Goal: Find specific page/section: Find specific page/section

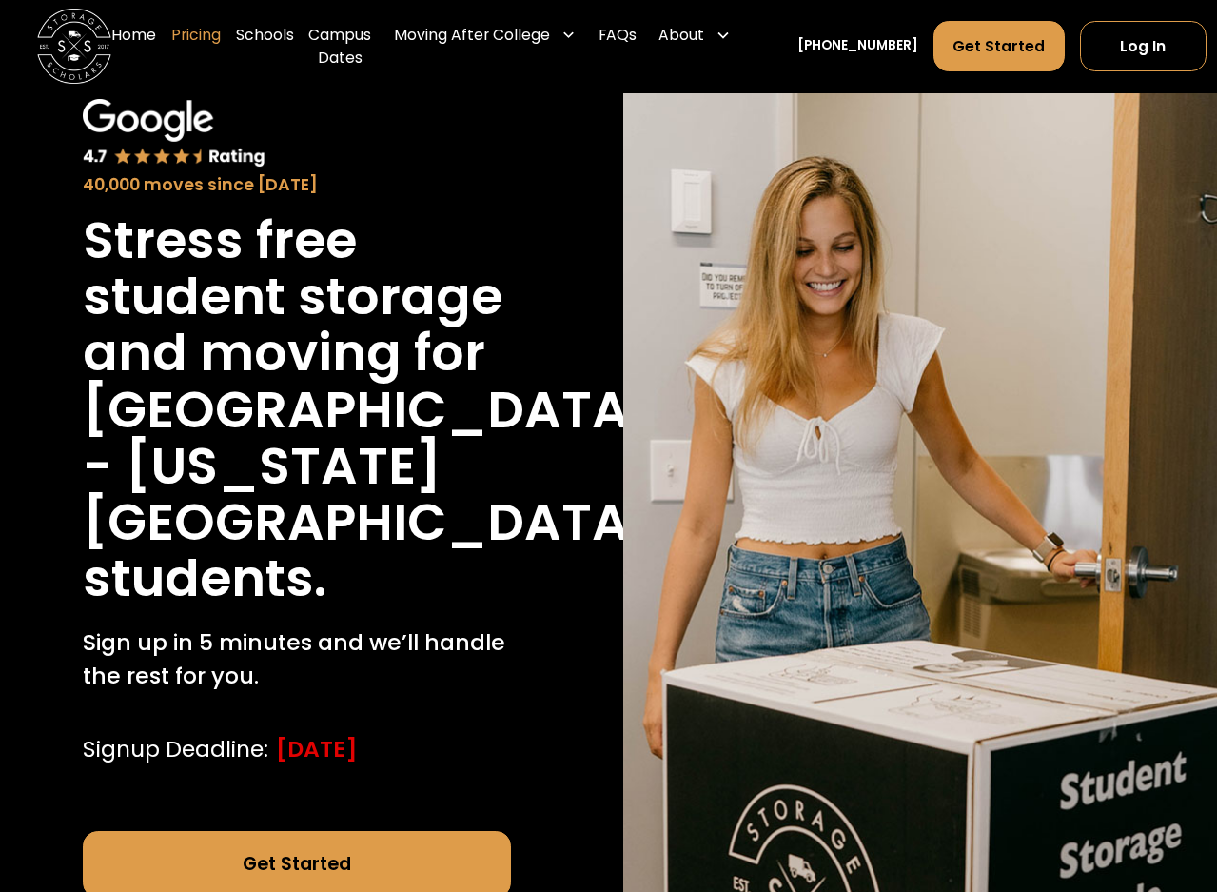
scroll to position [95, 0]
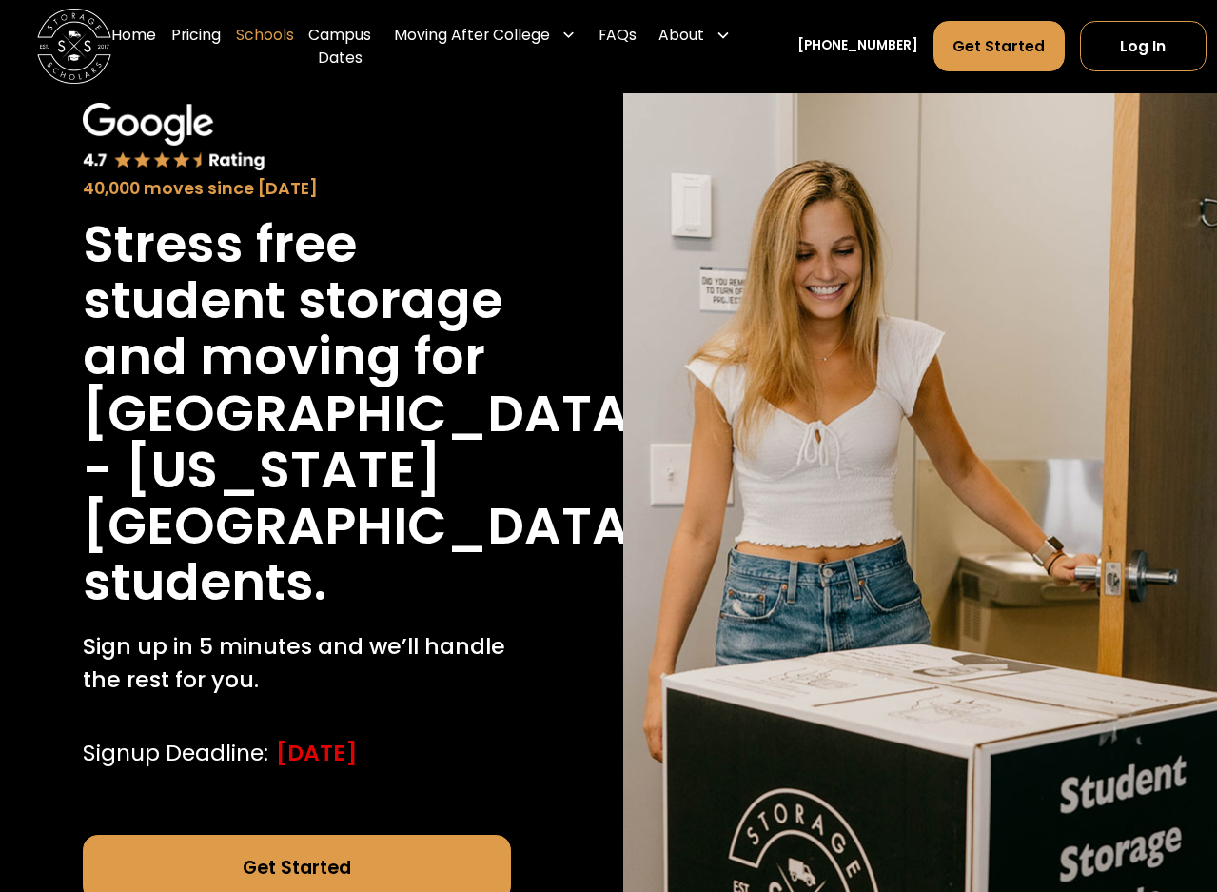
click at [265, 35] on link "Schools" at bounding box center [265, 47] width 58 height 74
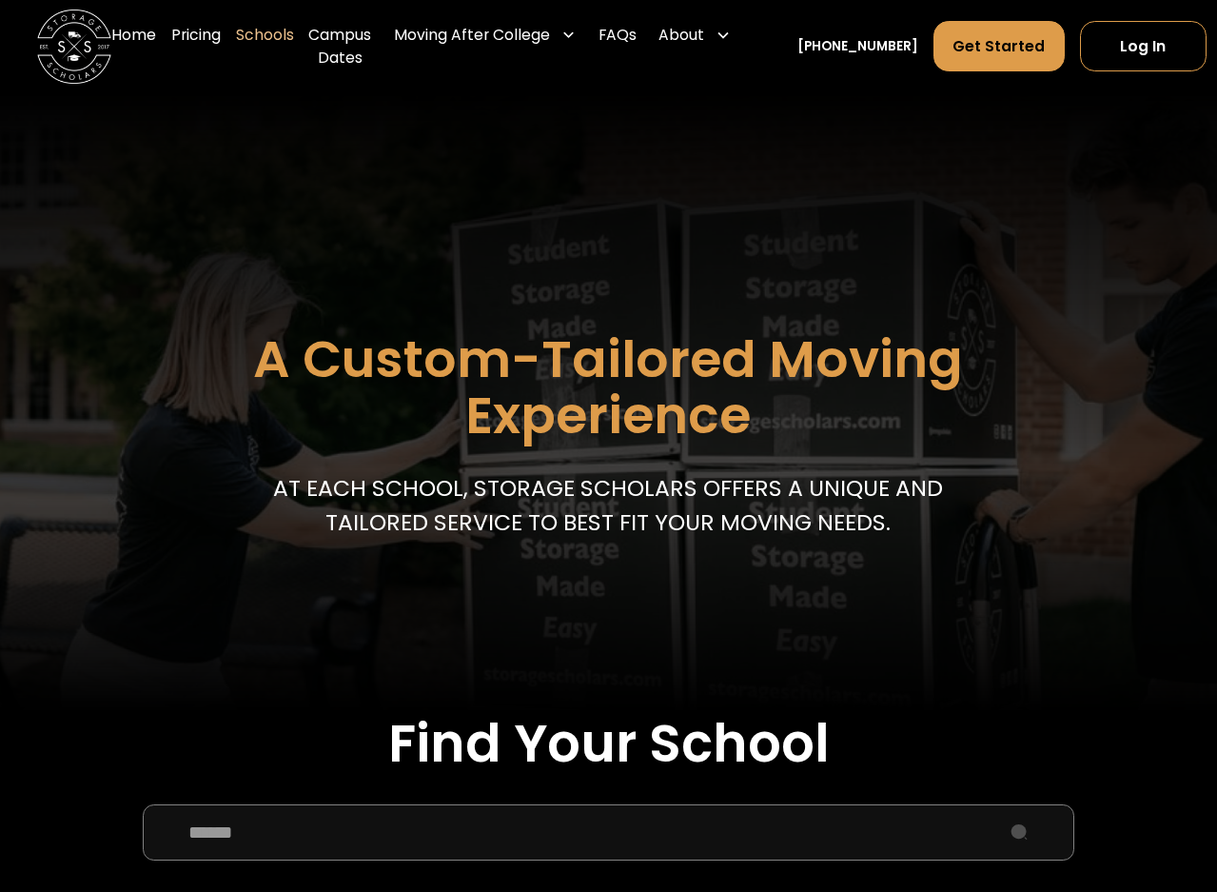
click at [290, 833] on input "School Select Form" at bounding box center [608, 832] width 931 height 56
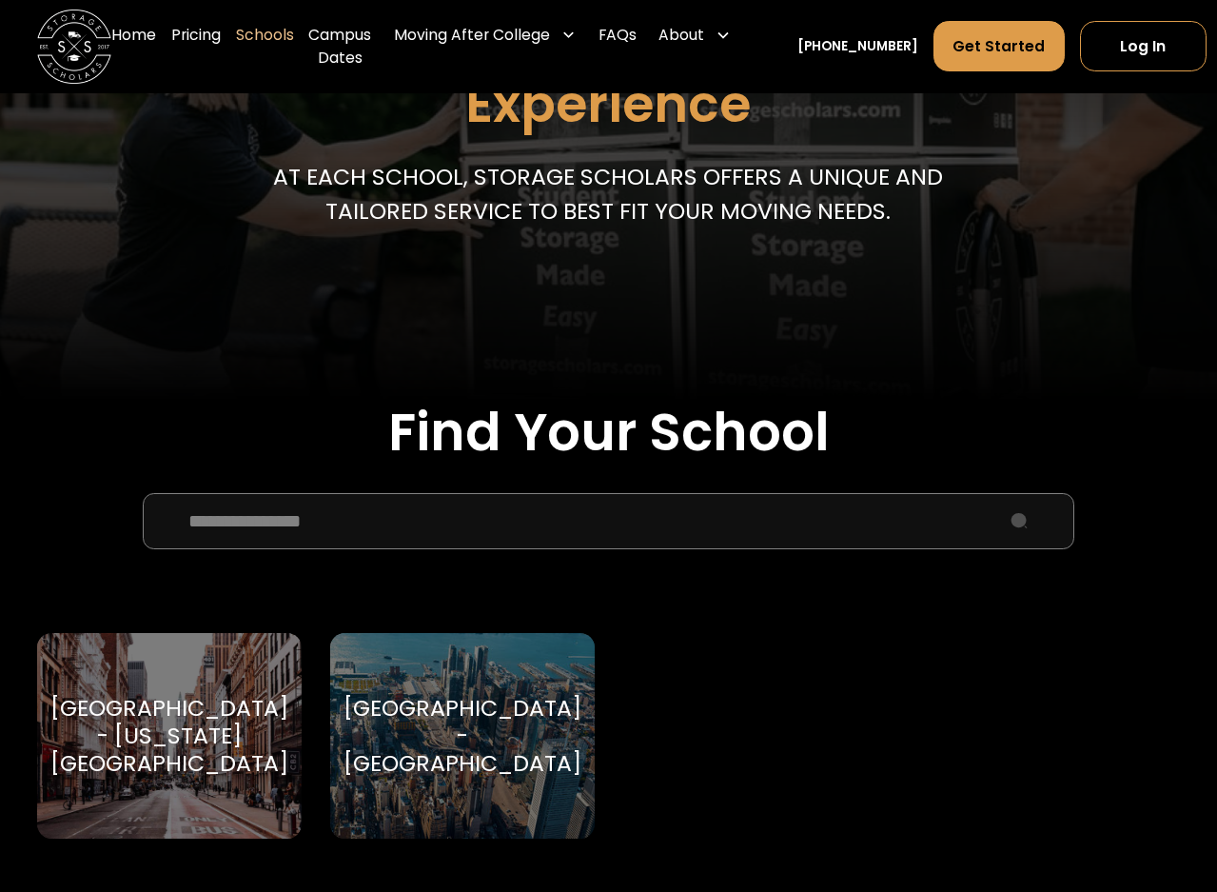
scroll to position [476, 0]
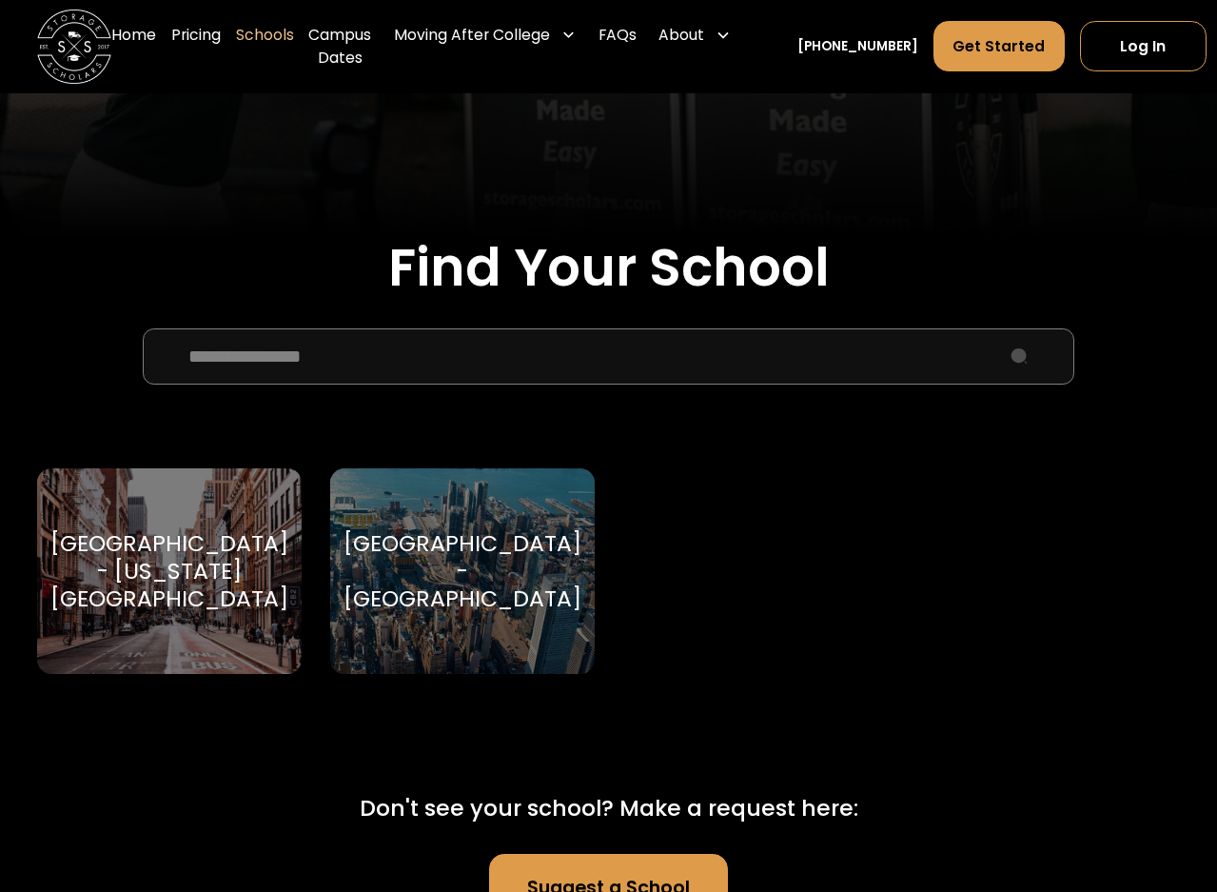
type input "**********"
click at [468, 602] on div "[GEOGRAPHIC_DATA] - [GEOGRAPHIC_DATA]" at bounding box center [462, 570] width 265 height 205
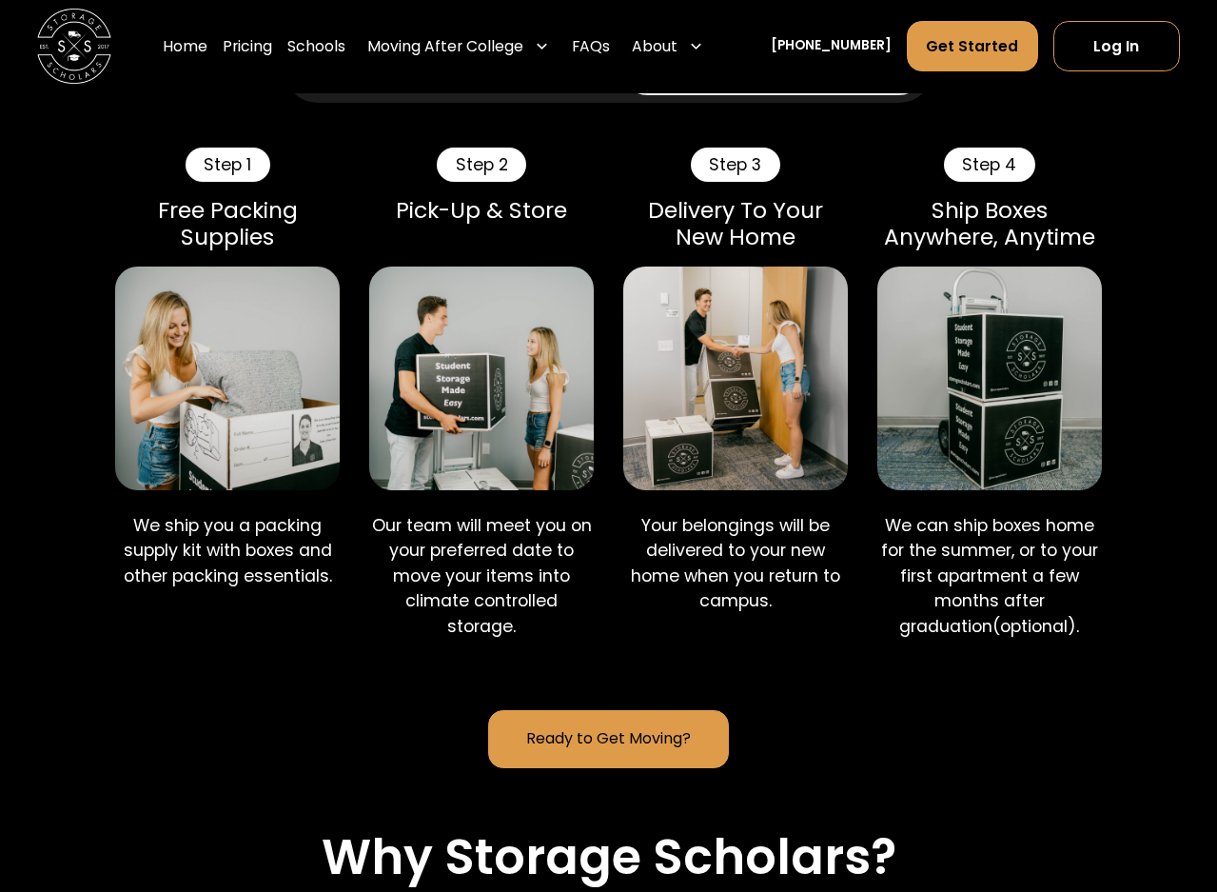
scroll to position [1522, 0]
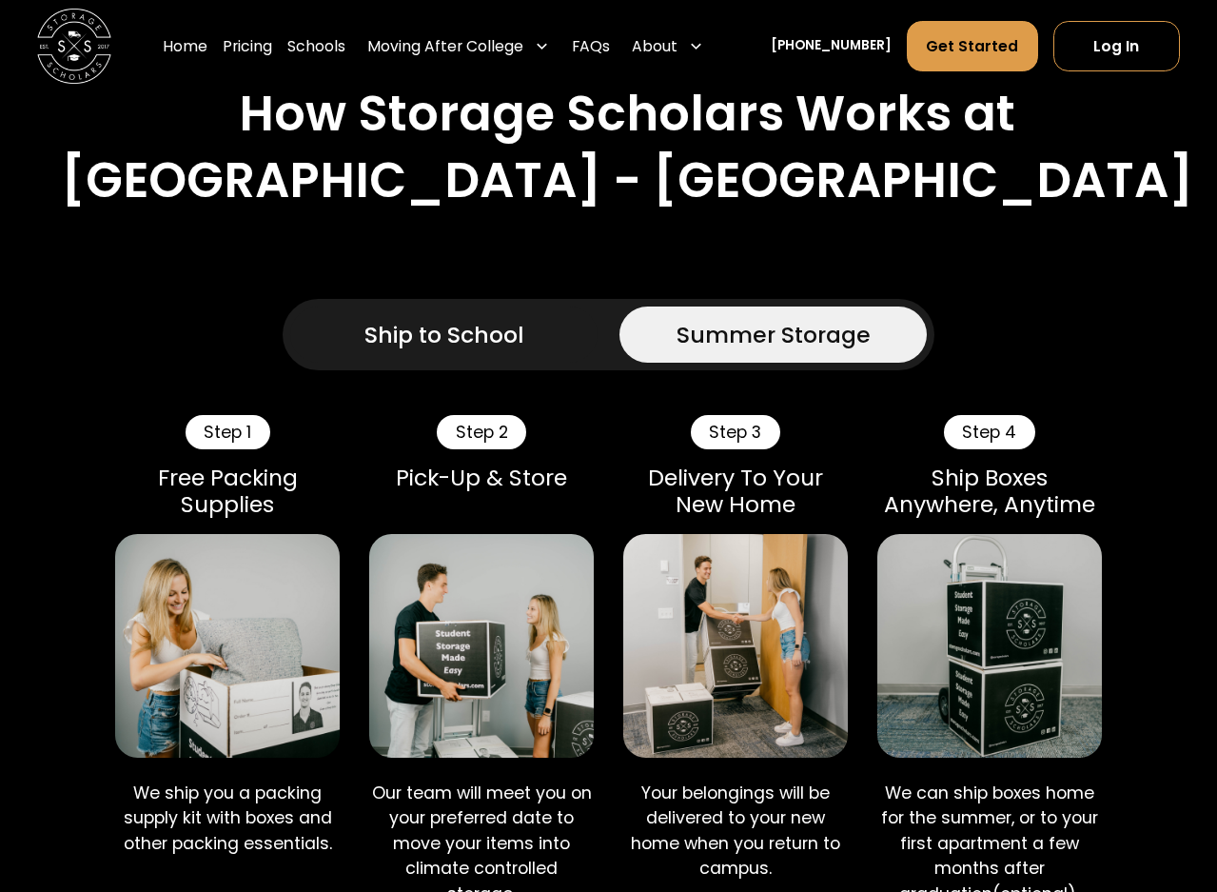
click at [476, 318] on div "Ship to School" at bounding box center [443, 334] width 159 height 33
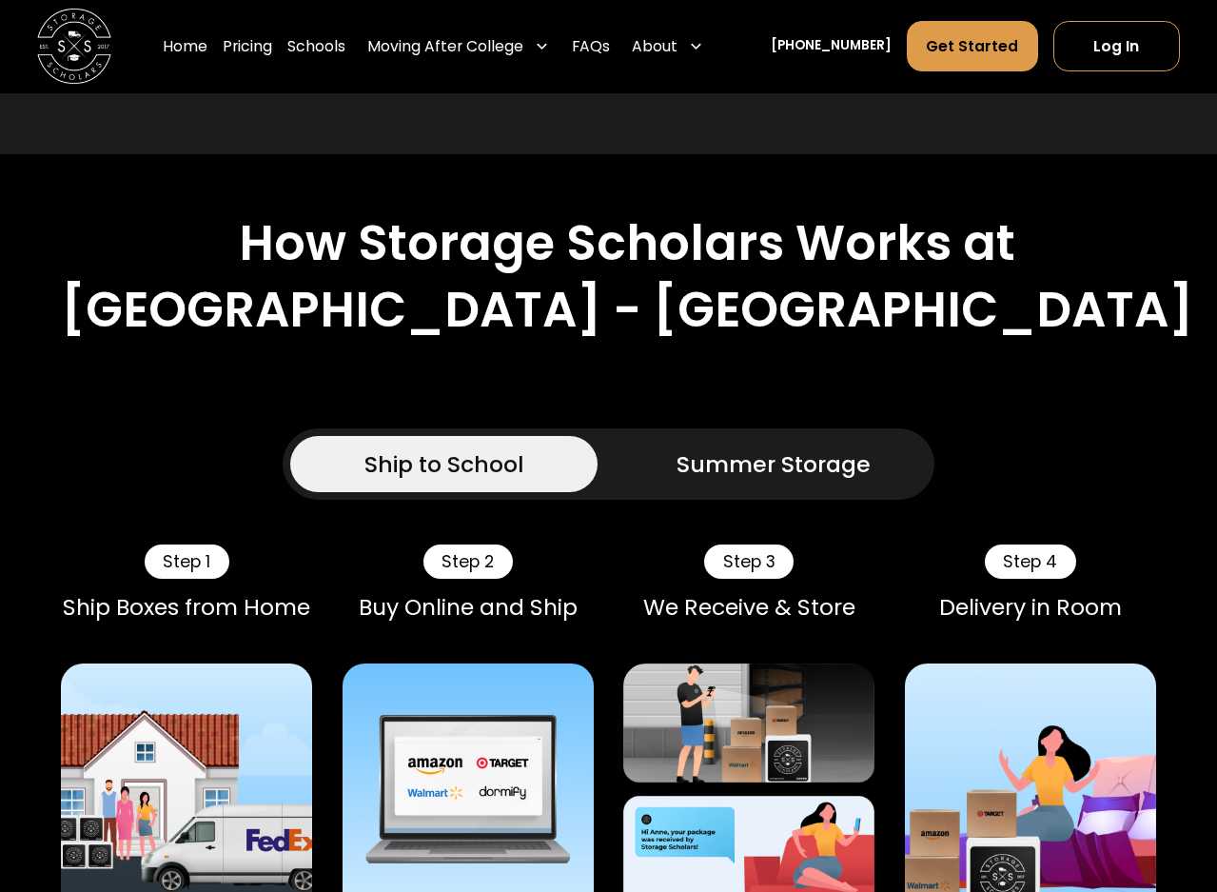
scroll to position [1332, 0]
